Goal: Book appointment/travel/reservation

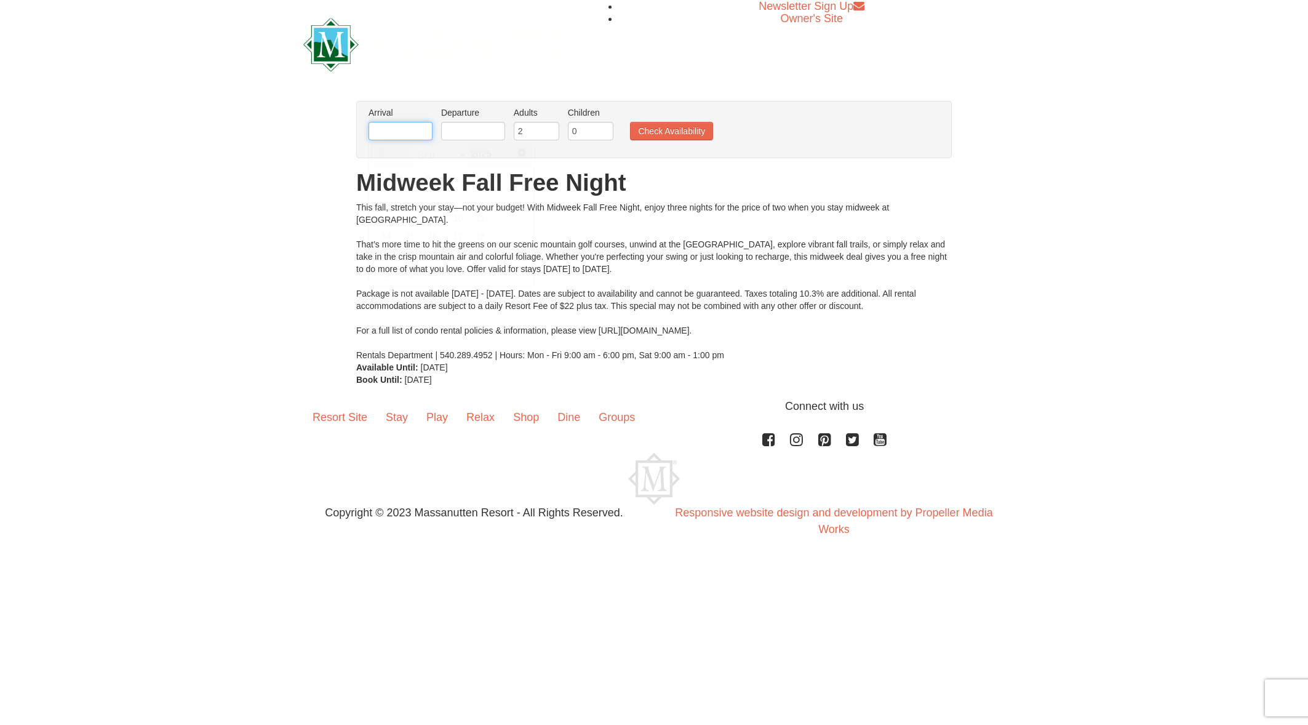
click at [388, 129] on input "text" at bounding box center [400, 131] width 64 height 18
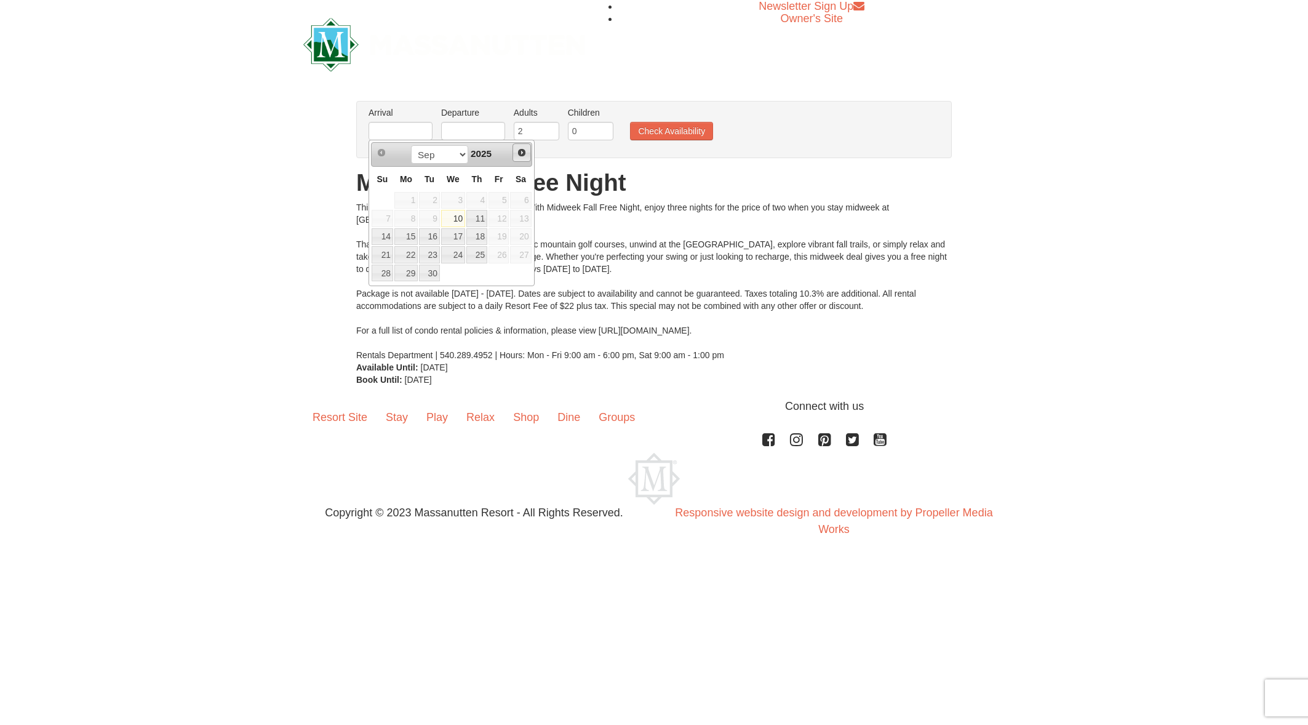
click at [519, 153] on span "Next" at bounding box center [522, 153] width 10 height 10
click at [410, 231] on link "13" at bounding box center [405, 236] width 23 height 17
type input "[DATE]"
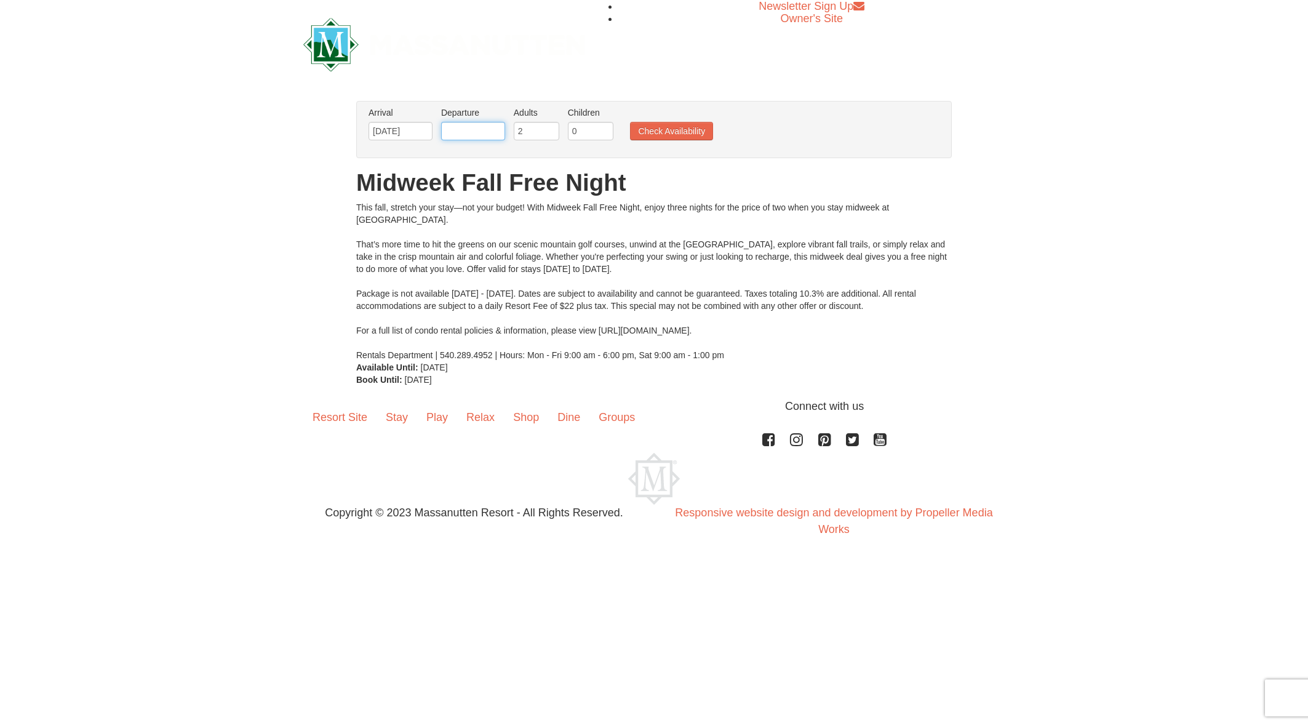
click at [482, 126] on input "text" at bounding box center [473, 131] width 64 height 18
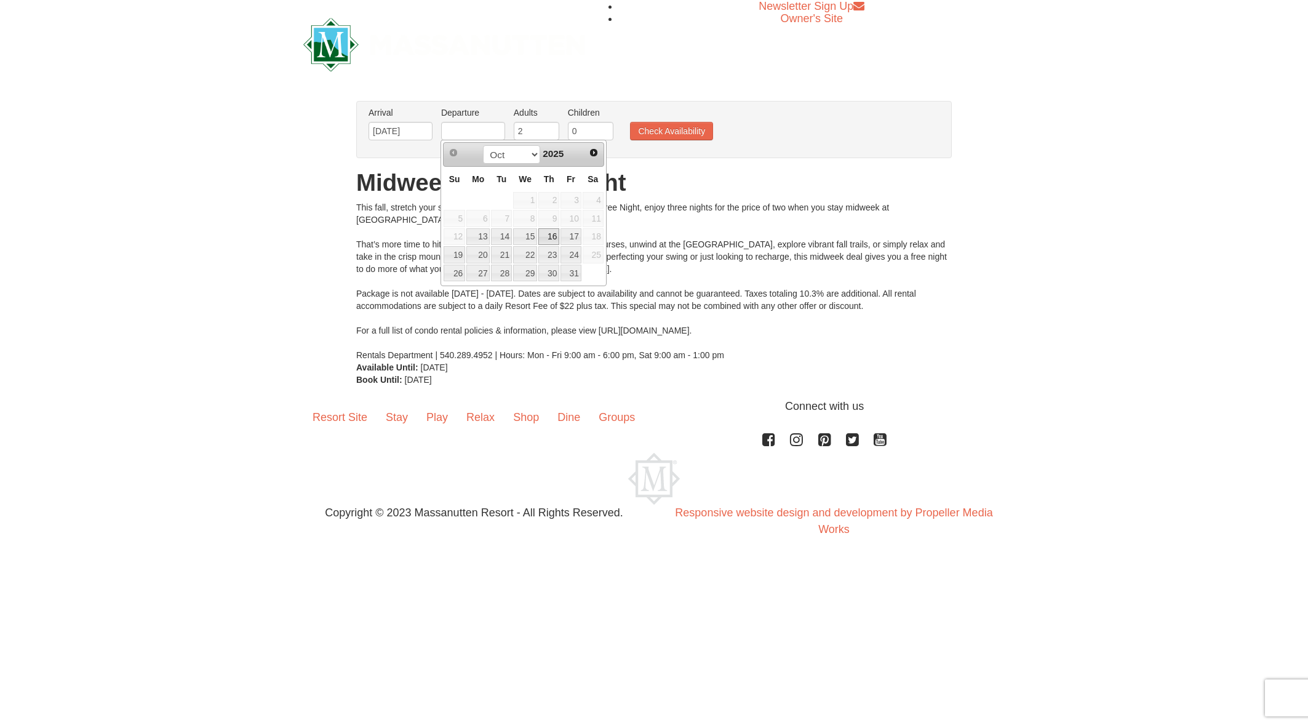
click at [554, 235] on link "16" at bounding box center [548, 236] width 21 height 17
type input "[DATE]"
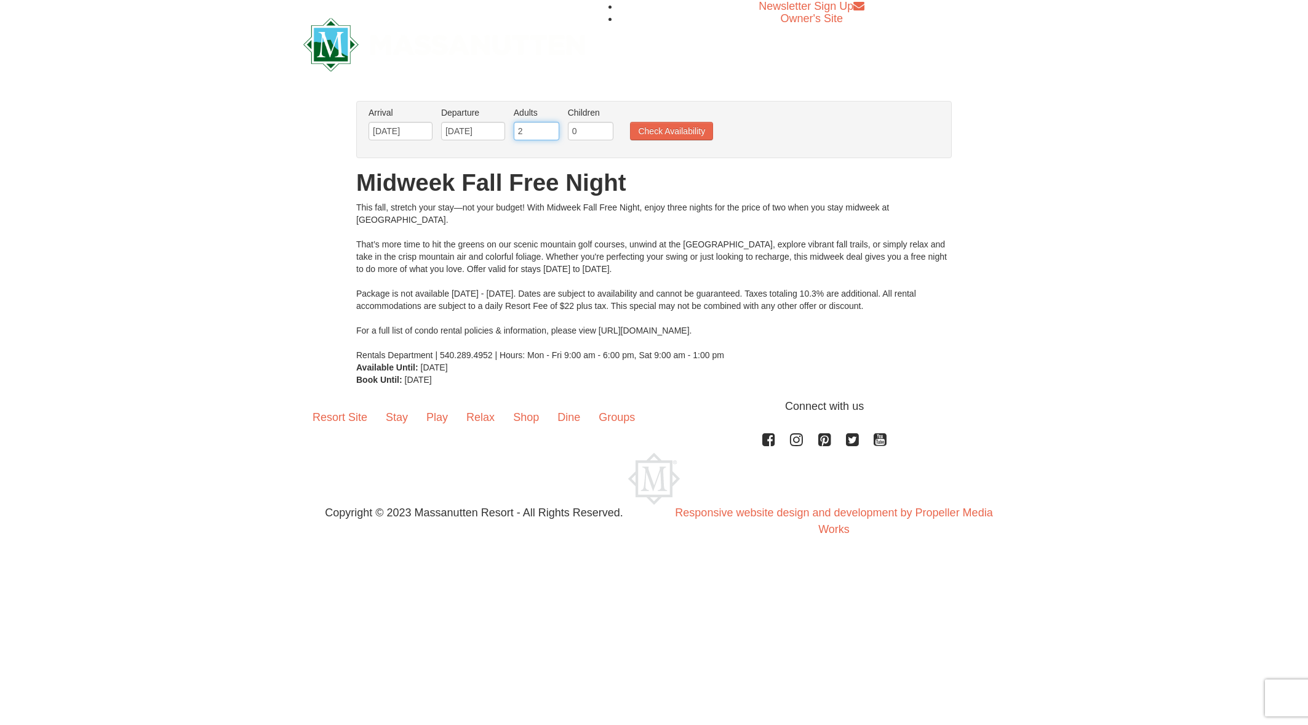
click at [540, 127] on input "2" at bounding box center [537, 131] width 46 height 18
type input "20"
click at [647, 132] on button "Check Availability" at bounding box center [671, 131] width 83 height 18
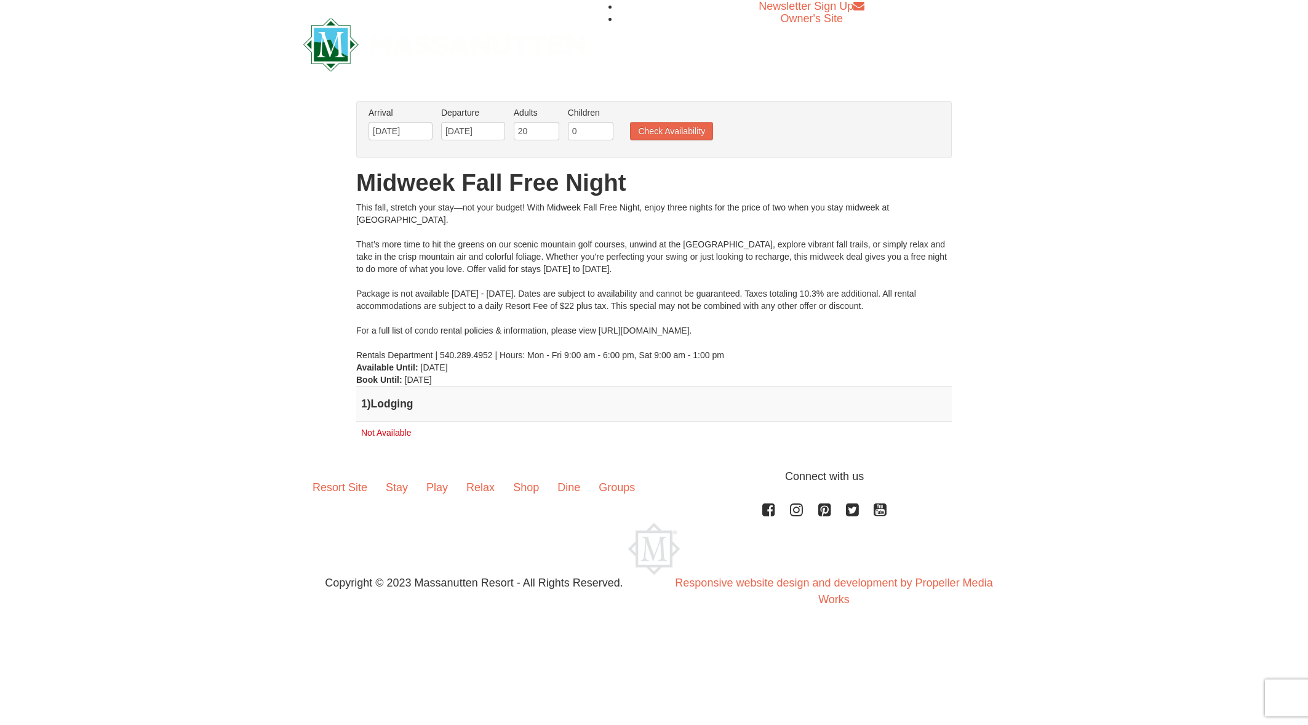
click at [399, 406] on h4 "1 ) Lodging" at bounding box center [654, 403] width 586 height 12
